Goal: Task Accomplishment & Management: Complete application form

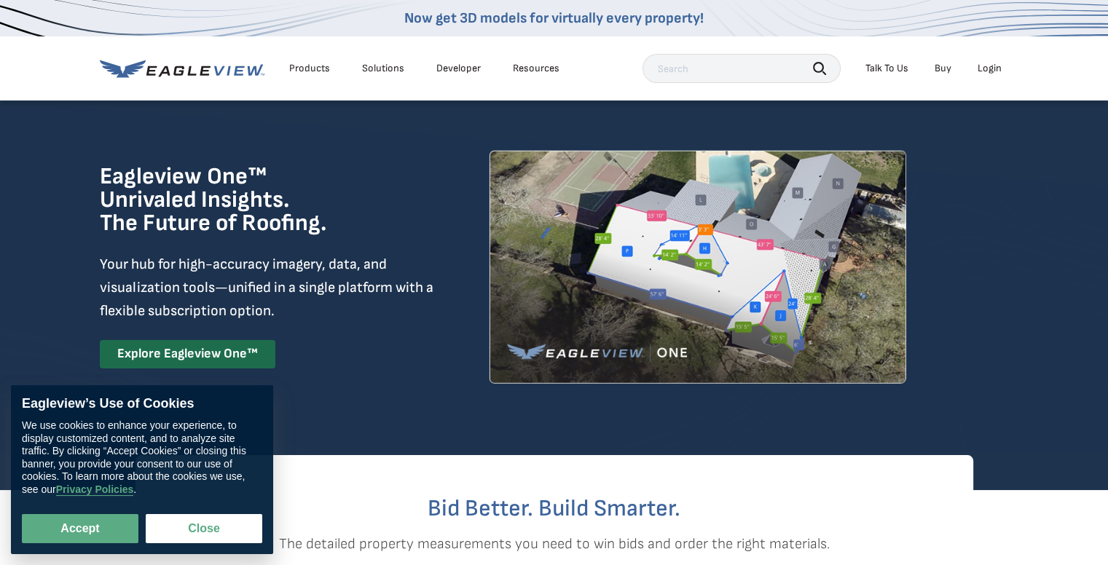
click at [990, 72] on div "Login" at bounding box center [990, 68] width 24 height 13
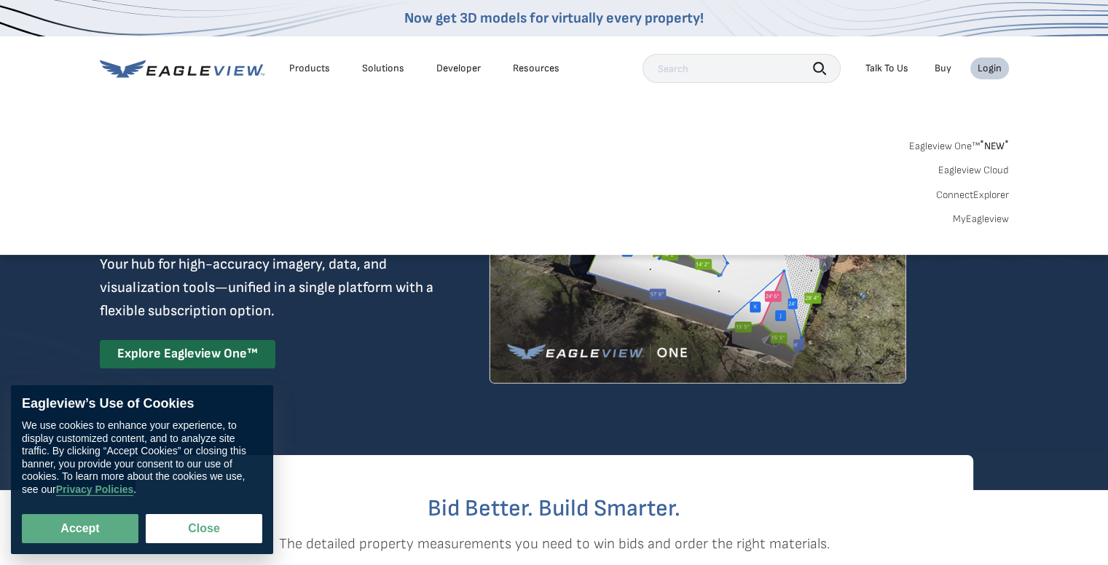
click at [956, 139] on link "Eagleview One™ * NEW *" at bounding box center [959, 144] width 100 height 17
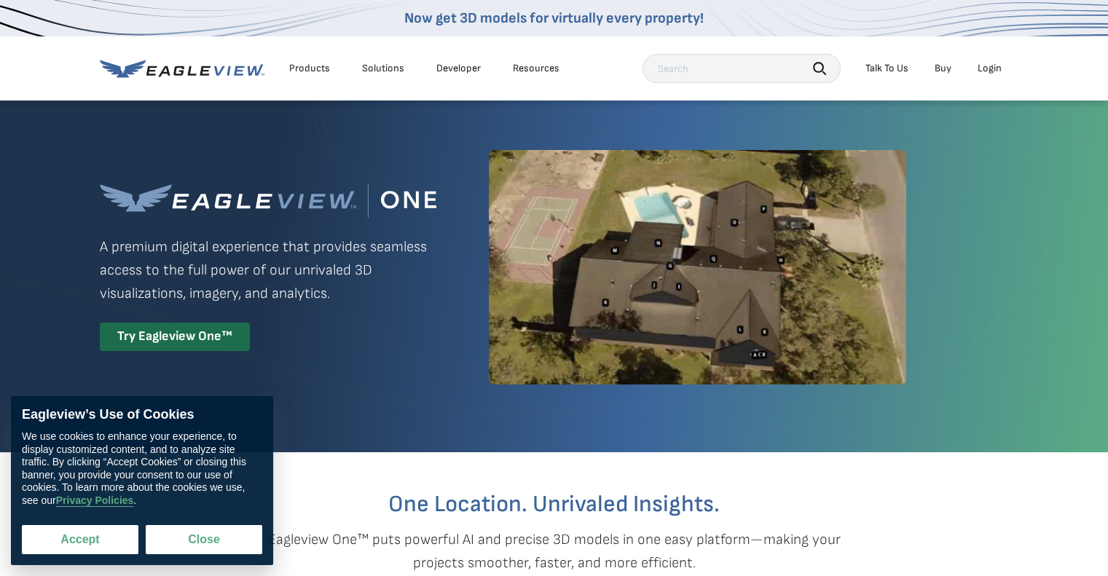
click at [77, 543] on button "Accept" at bounding box center [80, 539] width 117 height 29
checkbox input "true"
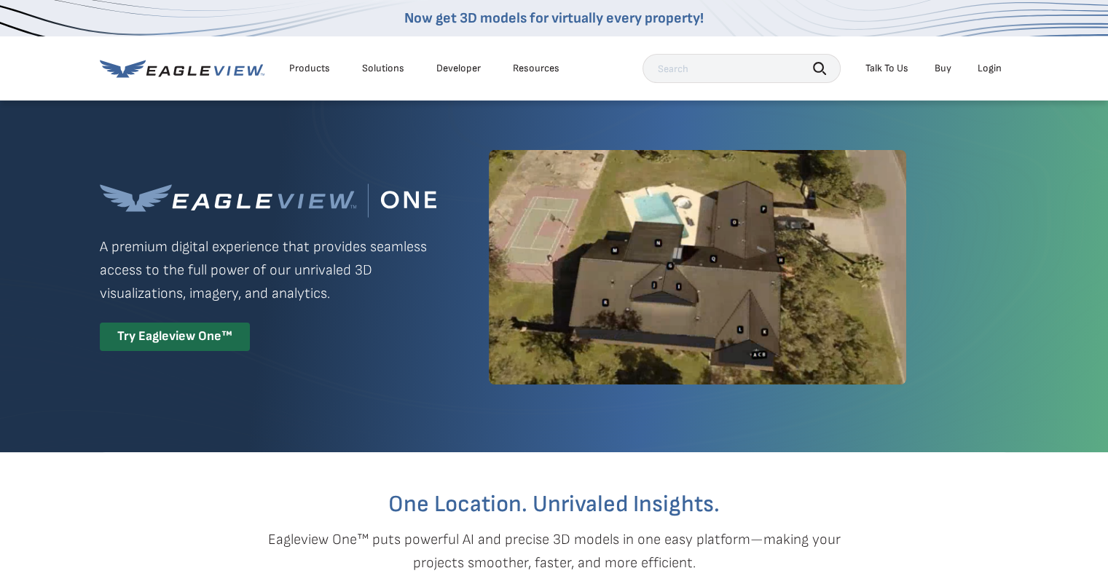
click at [984, 68] on div "Login" at bounding box center [990, 68] width 24 height 13
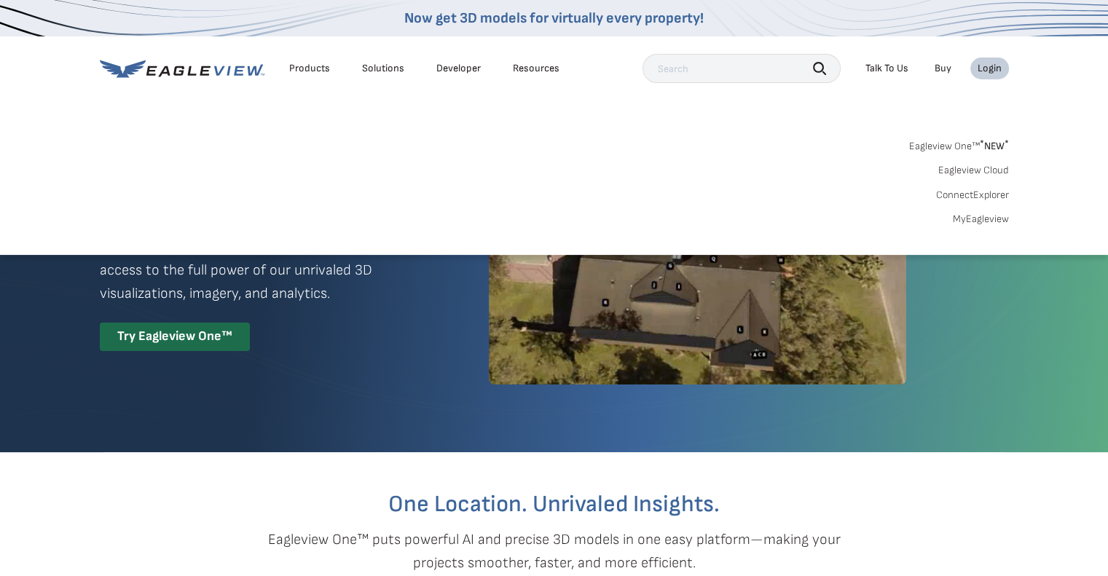
click at [979, 220] on link "MyEagleview" at bounding box center [981, 219] width 56 height 13
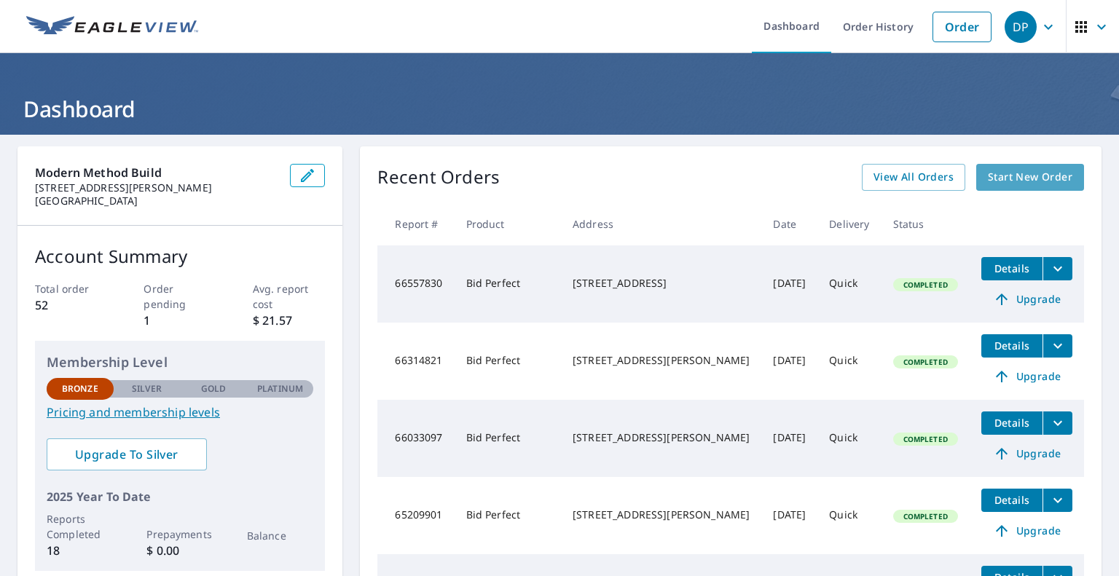
click at [1037, 178] on span "Start New Order" at bounding box center [1030, 177] width 85 height 18
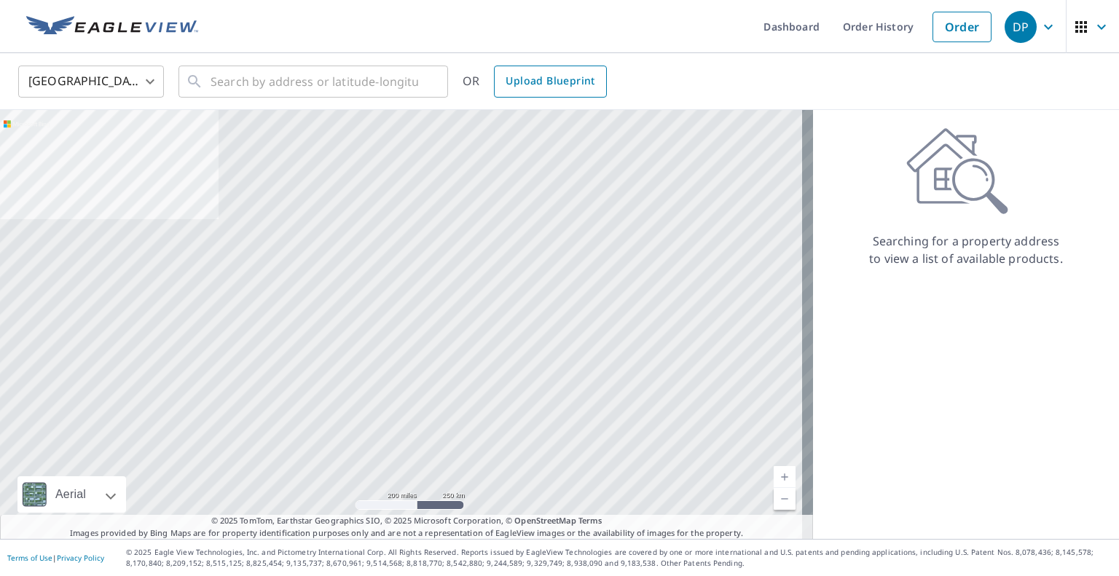
click at [541, 81] on span "Upload Blueprint" at bounding box center [550, 81] width 89 height 18
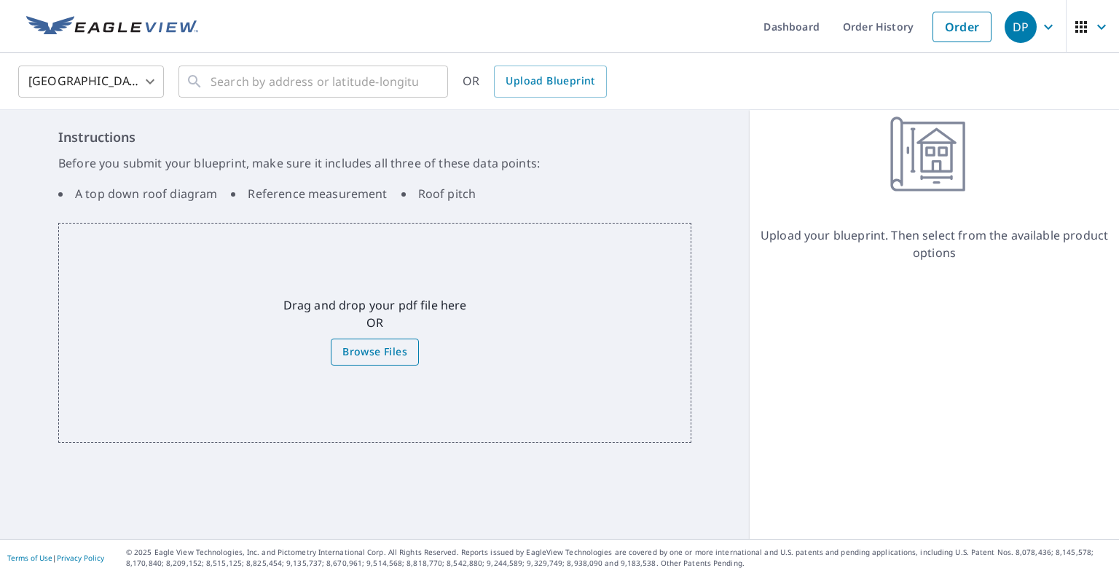
click at [361, 356] on span "Browse Files" at bounding box center [374, 352] width 65 height 18
click at [0, 0] on input "Browse Files" at bounding box center [0, 0] width 0 height 0
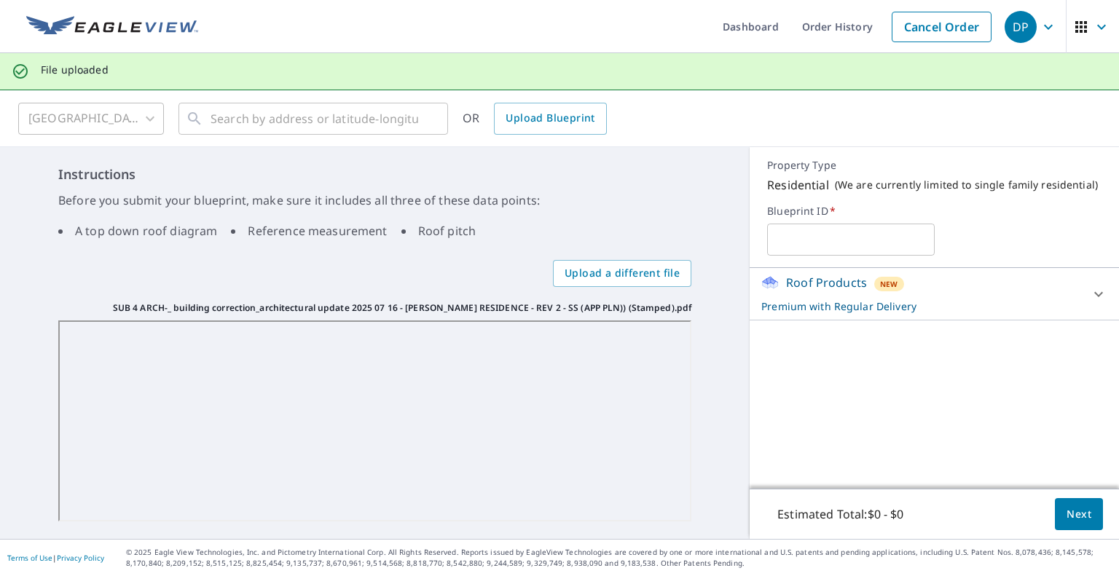
click at [714, 308] on div "Instructions Before you submit your blueprint, make sure it includes all three …" at bounding box center [375, 343] width 750 height 392
click at [1090, 297] on icon at bounding box center [1098, 294] width 17 height 17
click at [1067, 517] on span "Next" at bounding box center [1079, 515] width 25 height 18
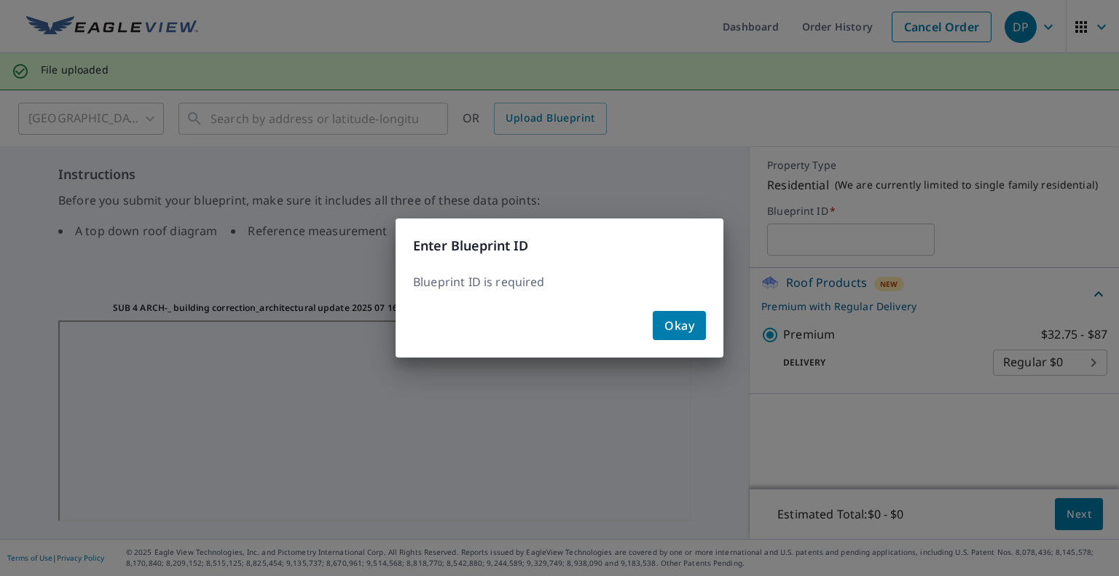
click at [671, 318] on span "Okay" at bounding box center [680, 326] width 30 height 20
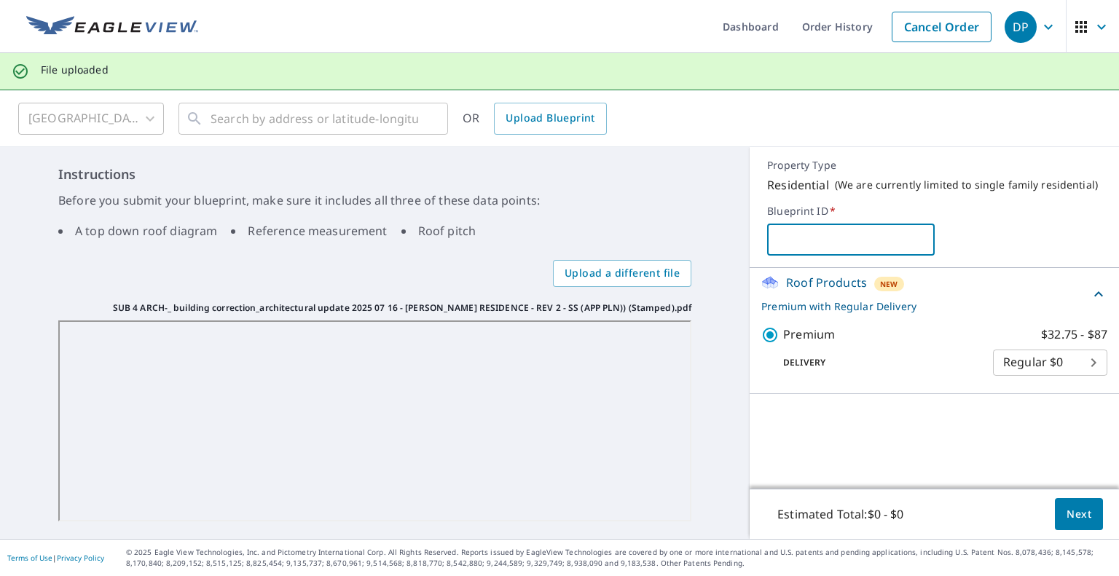
click at [790, 240] on input "text" at bounding box center [850, 239] width 167 height 41
click at [829, 208] on span "*" at bounding box center [832, 211] width 7 height 14
click at [803, 238] on input "text" at bounding box center [850, 239] width 167 height 41
type input "866659"
click at [820, 236] on input "866659" at bounding box center [850, 239] width 167 height 41
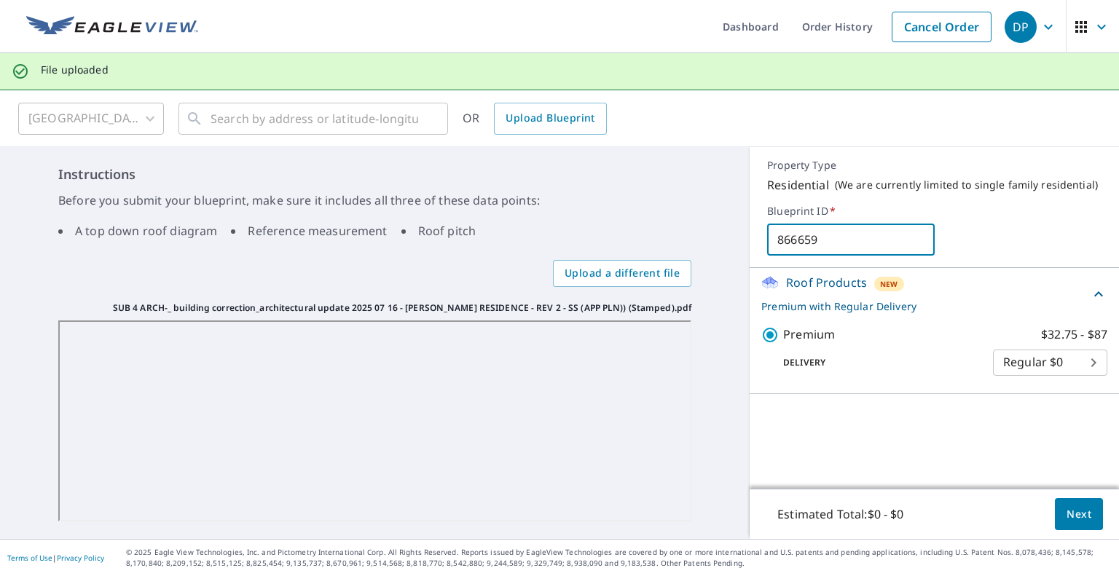
click at [820, 236] on input "866659" at bounding box center [850, 239] width 167 height 41
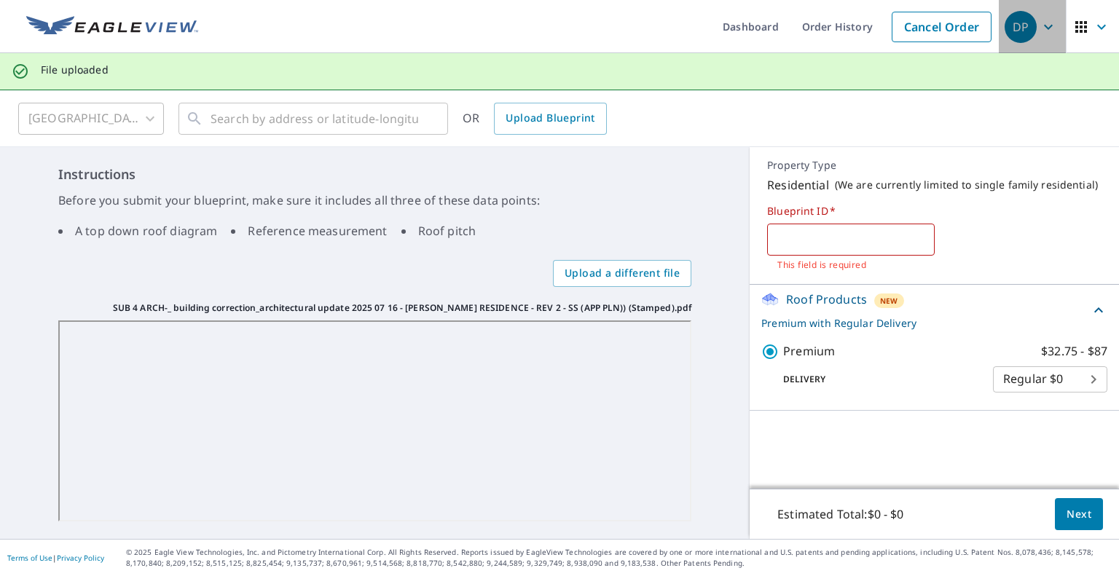
click at [1040, 24] on icon "button" at bounding box center [1048, 26] width 17 height 17
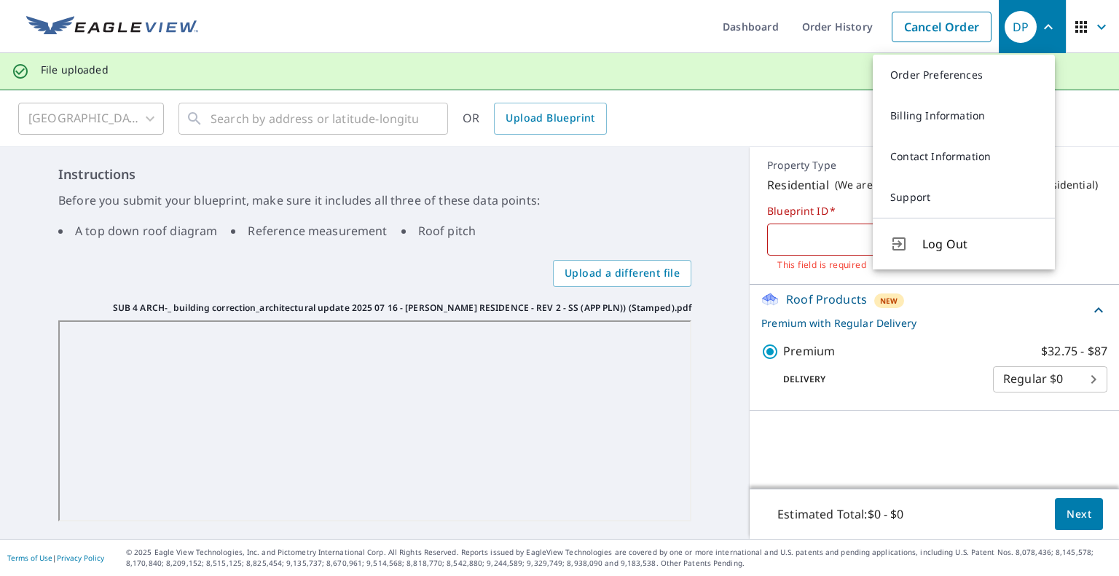
click at [783, 111] on div "United States US ​ ​ OR Upload Blueprint" at bounding box center [554, 118] width 1094 height 34
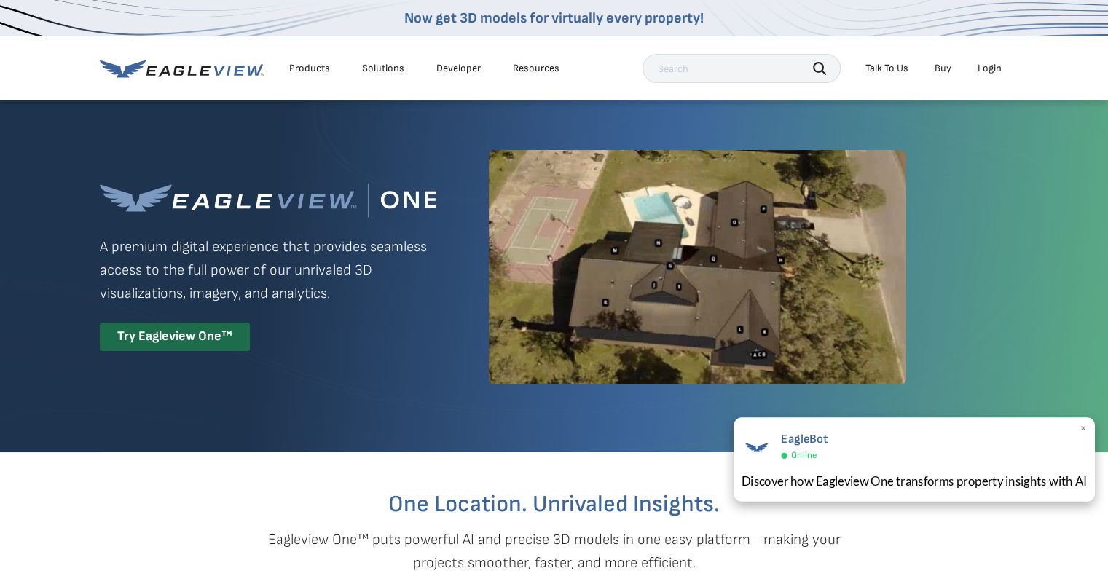
click at [1084, 425] on span "×" at bounding box center [1084, 429] width 8 height 15
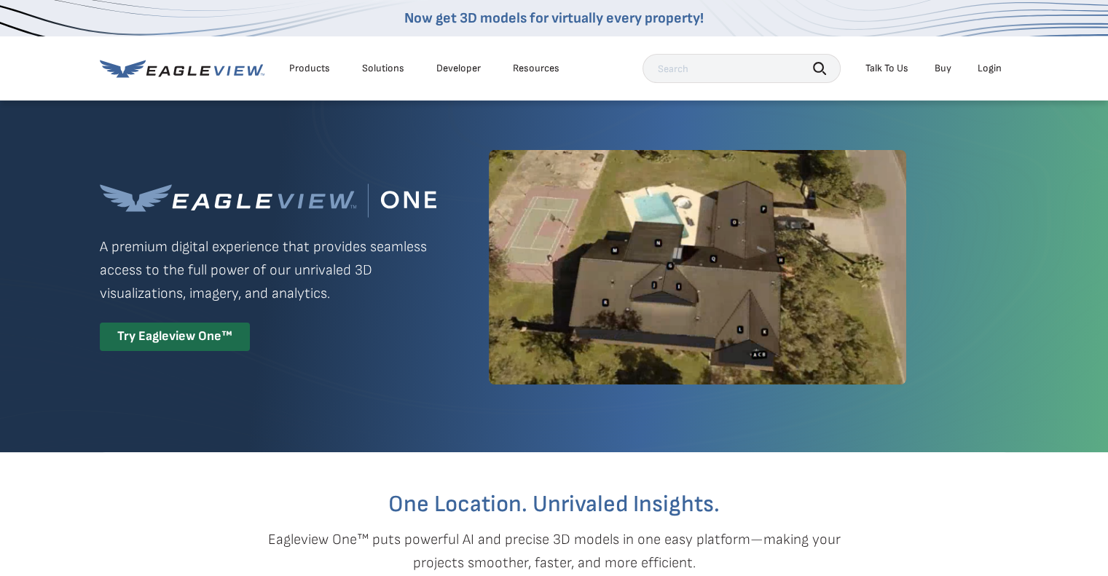
click at [990, 68] on div "Login" at bounding box center [990, 68] width 24 height 13
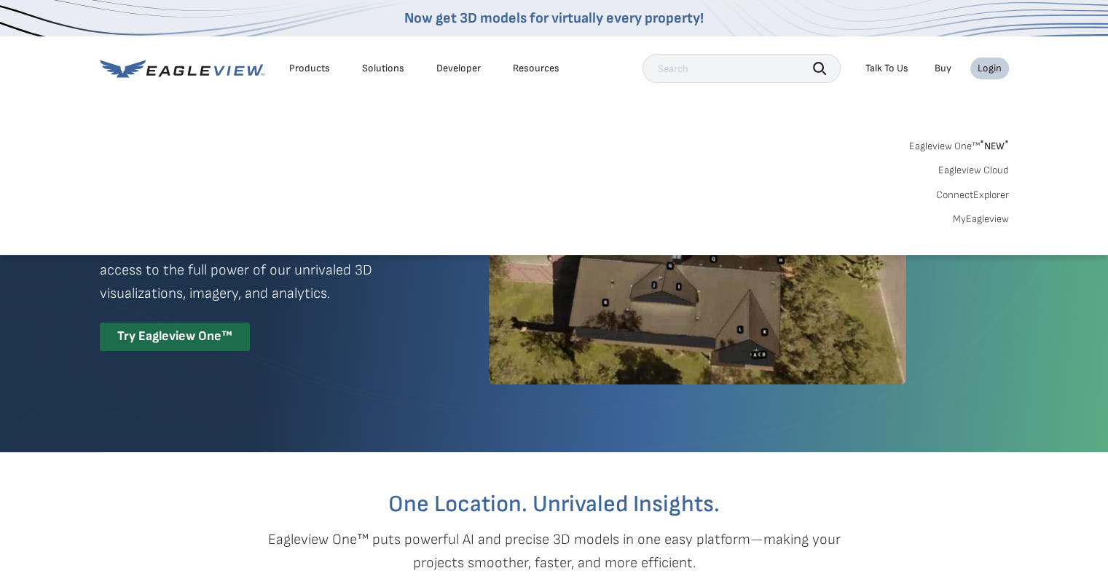
click at [976, 220] on link "MyEagleview" at bounding box center [981, 219] width 56 height 13
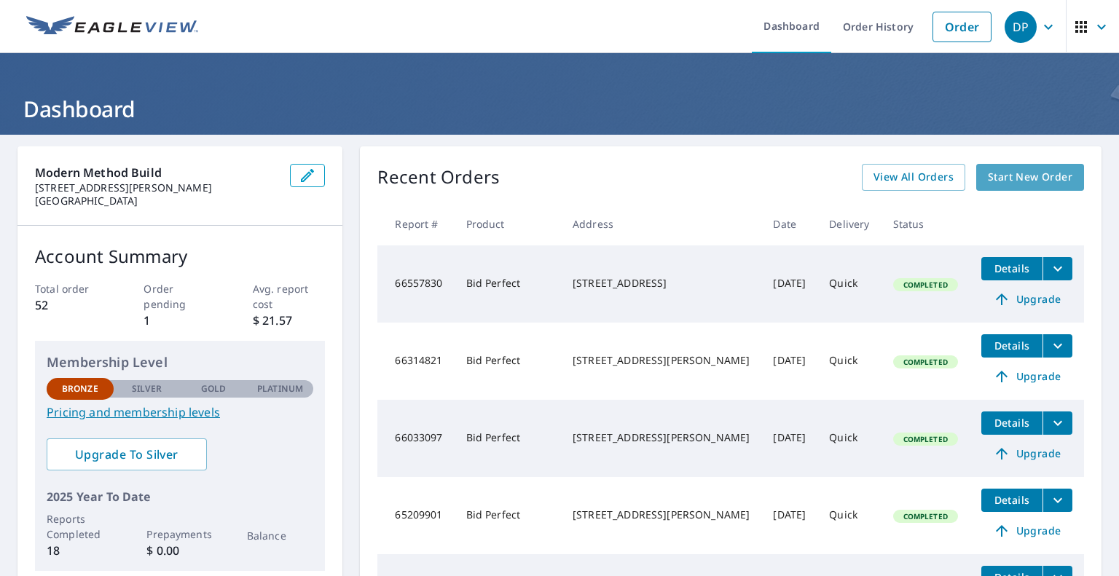
click at [1023, 174] on span "Start New Order" at bounding box center [1030, 177] width 85 height 18
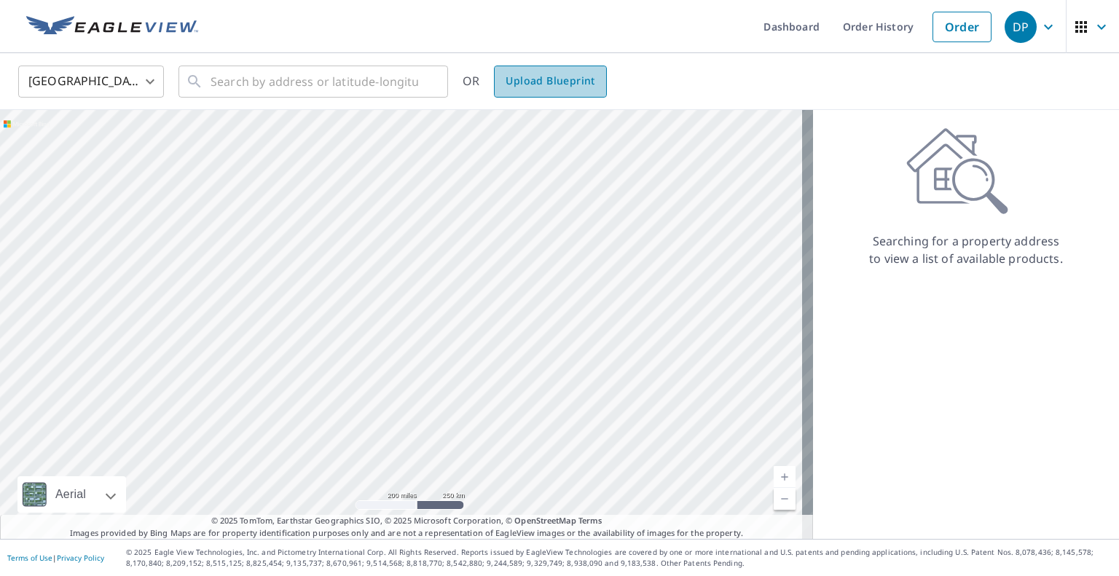
click at [552, 85] on span "Upload Blueprint" at bounding box center [550, 81] width 89 height 18
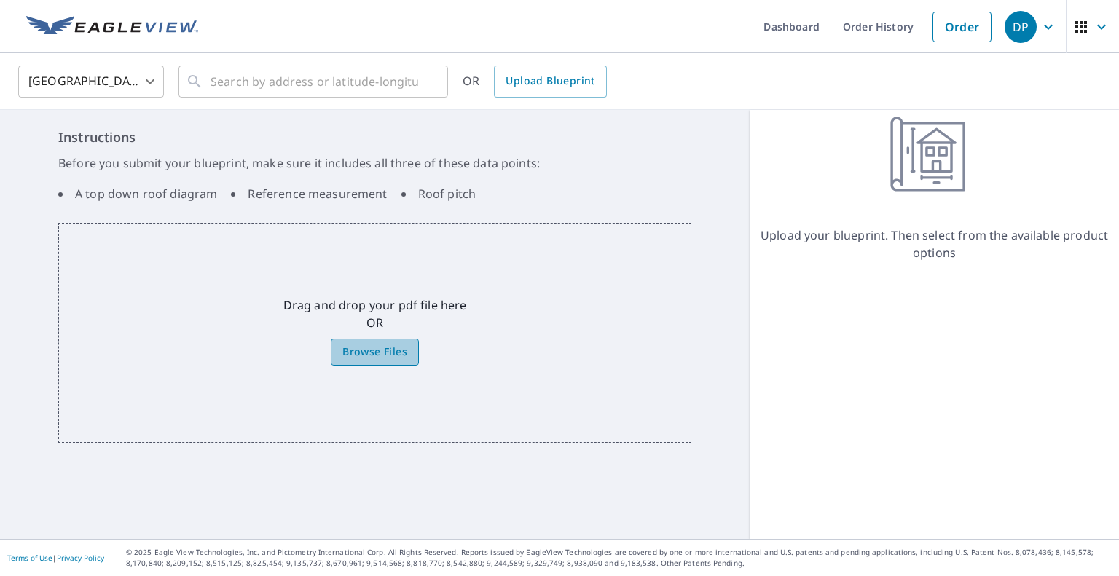
click at [367, 355] on span "Browse Files" at bounding box center [374, 352] width 65 height 18
click at [0, 0] on input "Browse Files" at bounding box center [0, 0] width 0 height 0
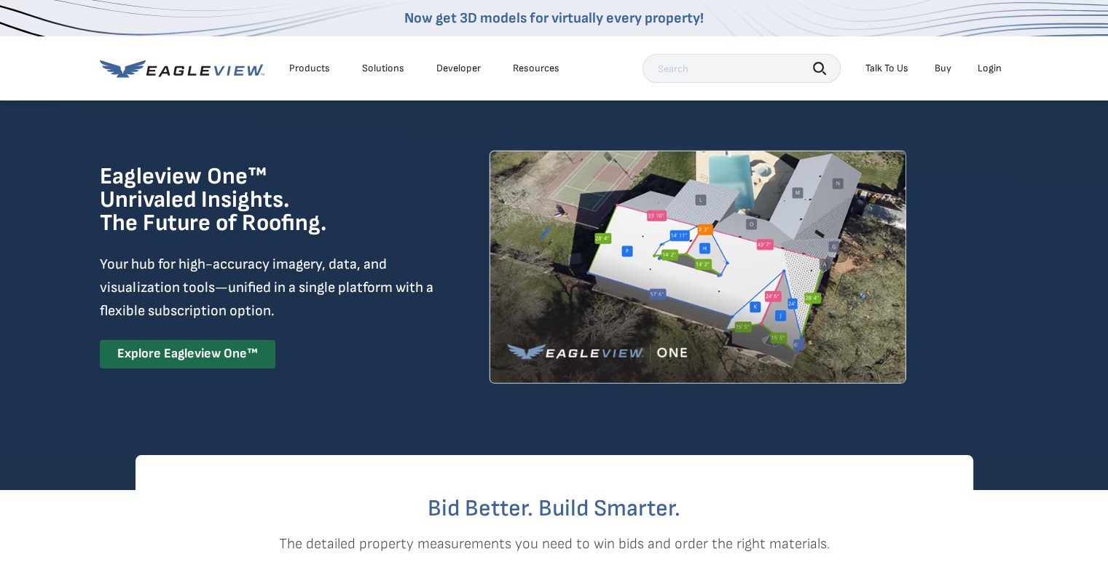
click at [989, 66] on div "Login" at bounding box center [990, 68] width 24 height 13
click at [994, 64] on div "Login" at bounding box center [990, 68] width 24 height 13
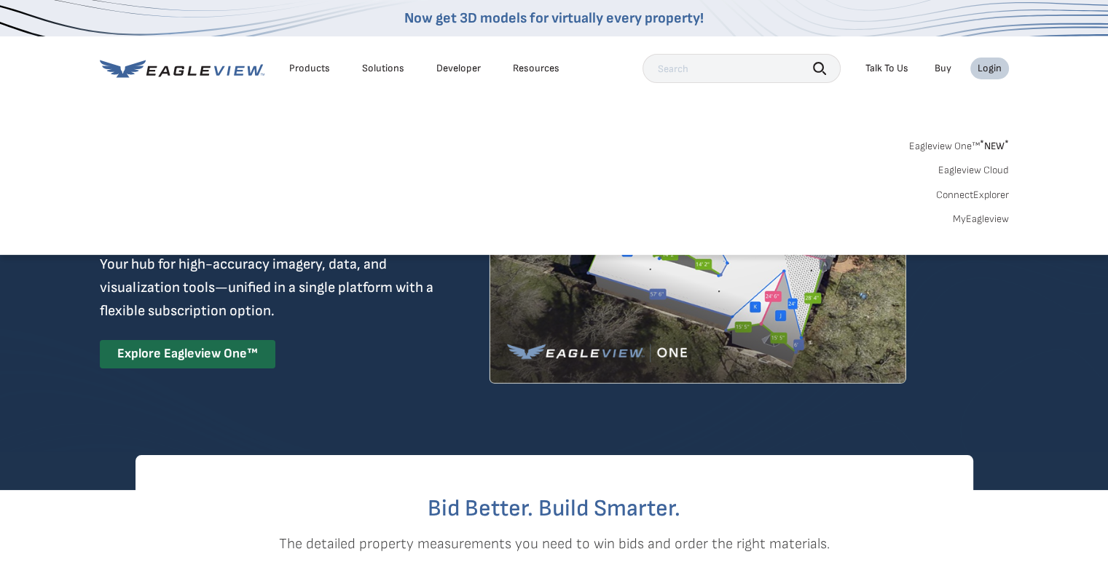
click at [984, 219] on link "MyEagleview" at bounding box center [981, 219] width 56 height 13
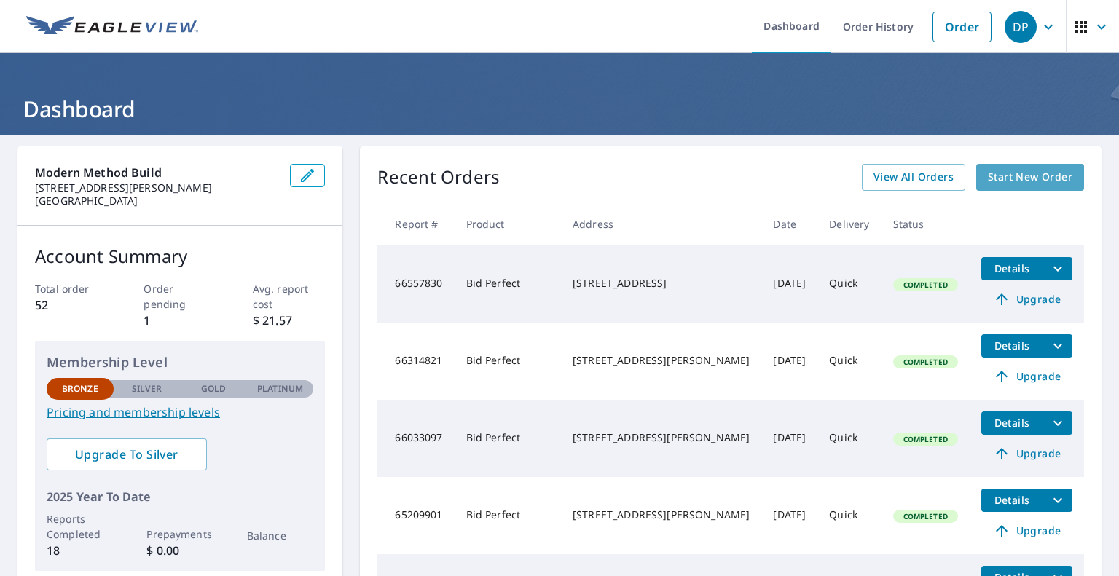
click at [1025, 182] on span "Start New Order" at bounding box center [1030, 177] width 85 height 18
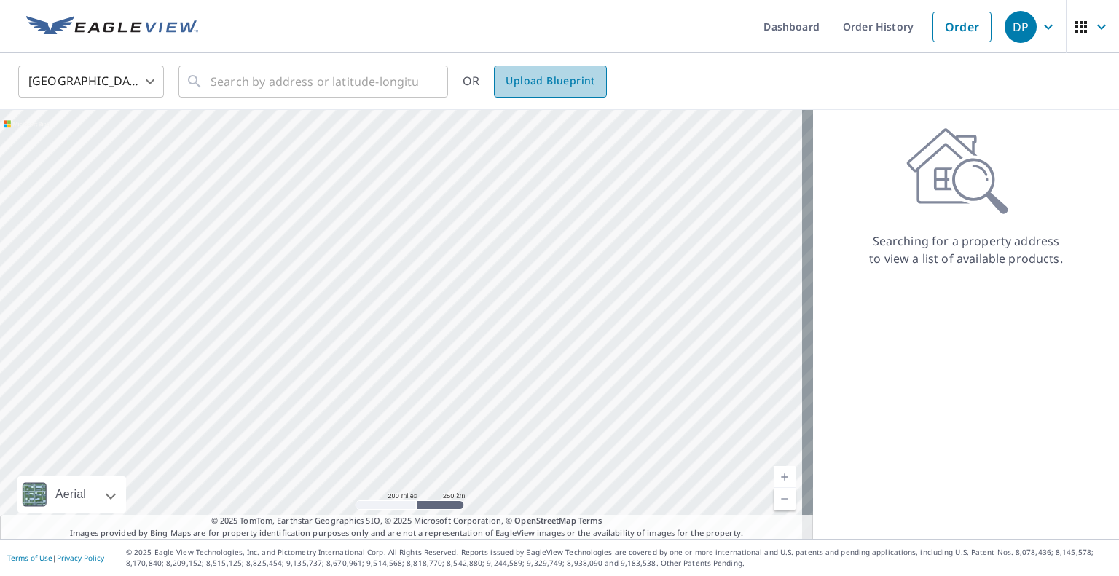
click at [555, 75] on span "Upload Blueprint" at bounding box center [550, 81] width 89 height 18
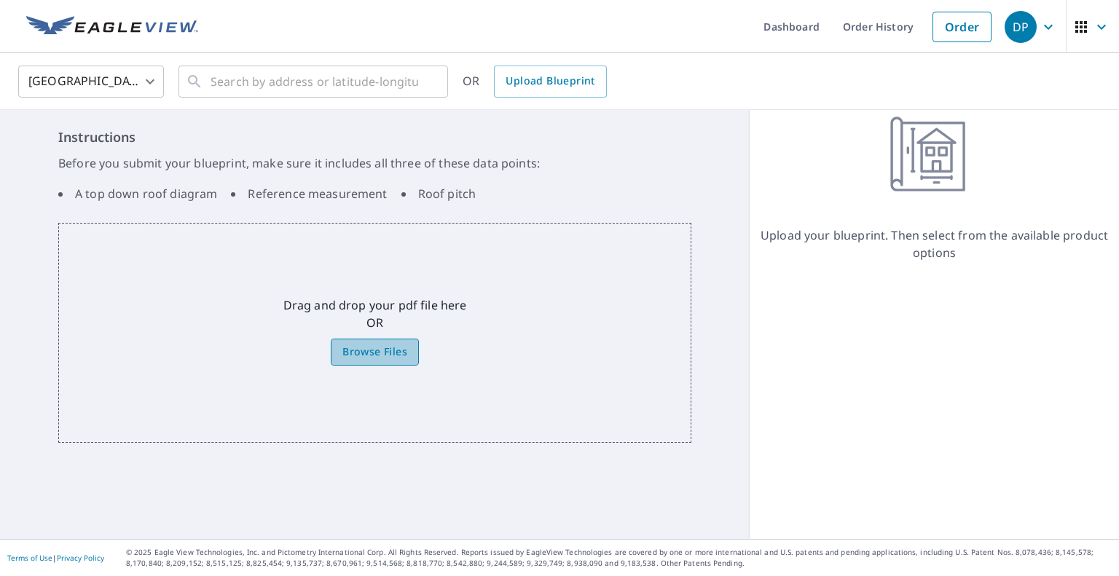
click at [359, 349] on span "Browse Files" at bounding box center [374, 352] width 65 height 18
click at [0, 0] on input "Browse Files" at bounding box center [0, 0] width 0 height 0
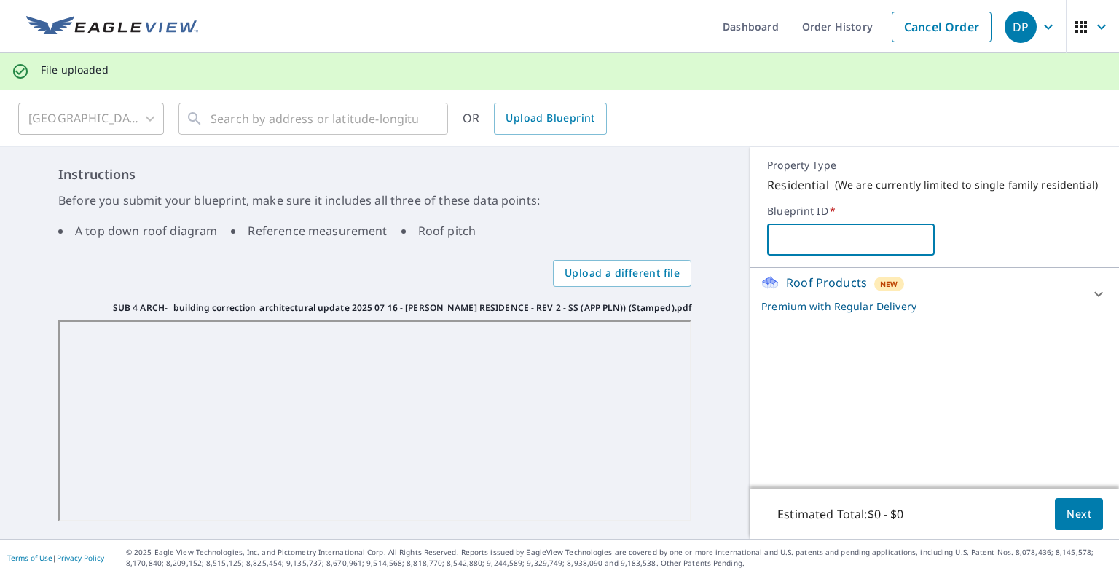
click at [778, 235] on input "text" at bounding box center [850, 239] width 167 height 41
type input "[PERSON_NAME]"
click at [1067, 513] on span "Next" at bounding box center [1079, 515] width 25 height 18
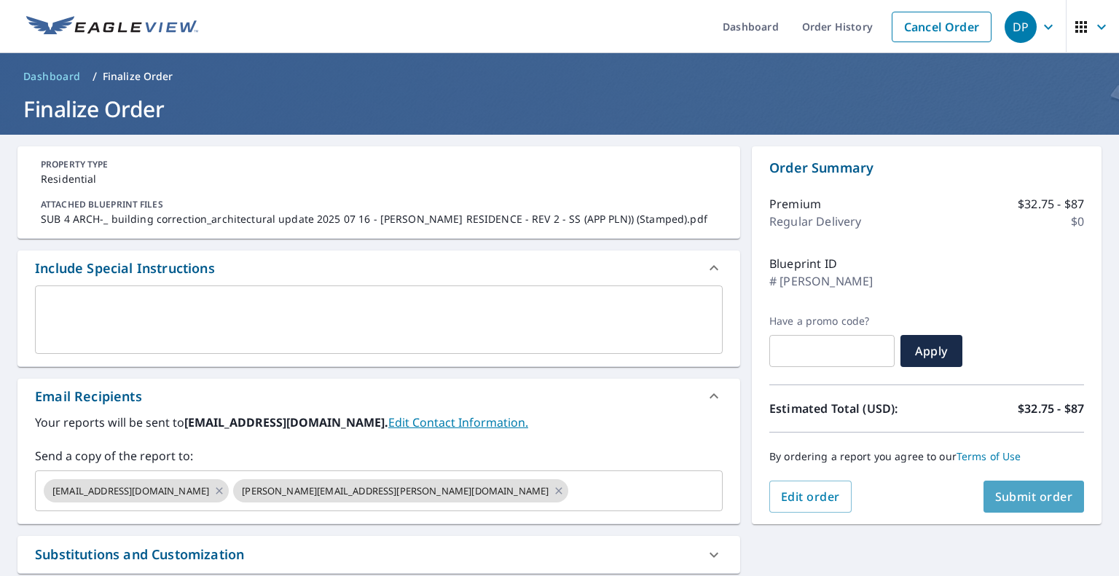
click at [1022, 496] on span "Submit order" at bounding box center [1034, 497] width 78 height 16
